Goal: Purchase product/service

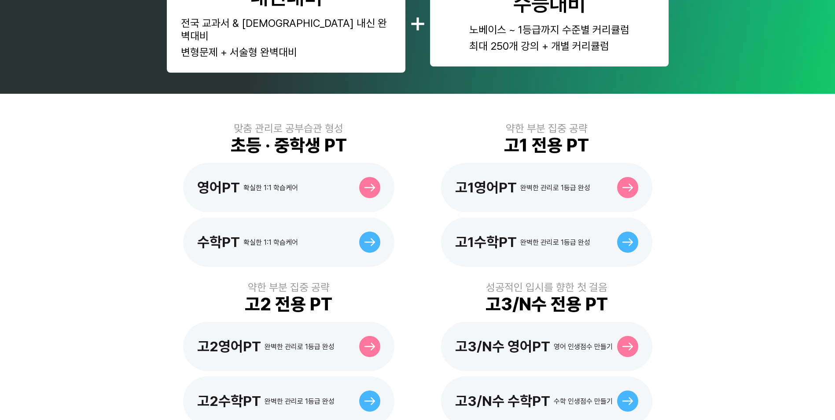
scroll to position [220, 0]
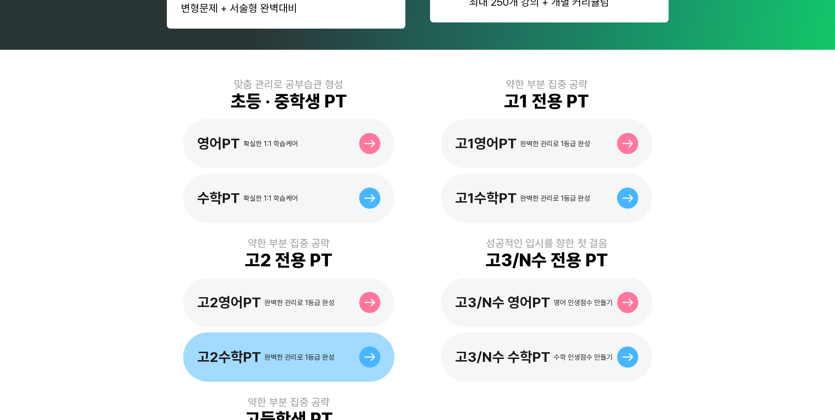
click at [363, 346] on div at bounding box center [369, 356] width 21 height 21
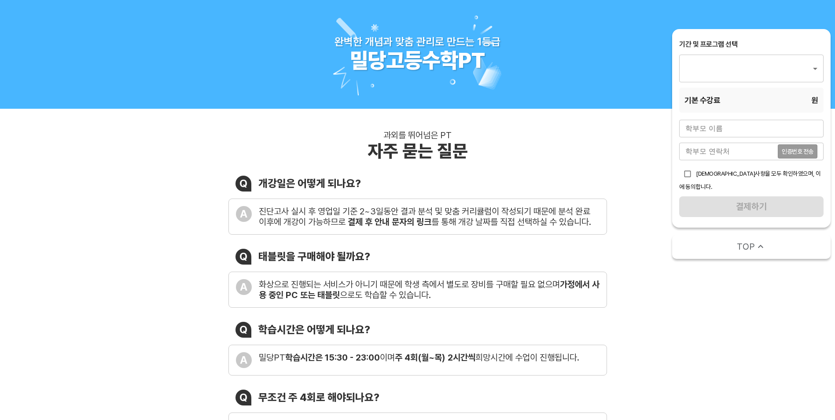
type input "1763"
